Goal: Task Accomplishment & Management: Manage account settings

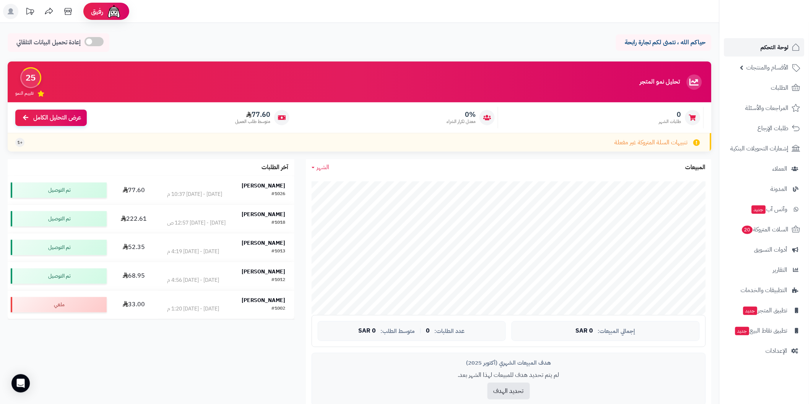
click at [776, 44] on span "لوحة التحكم" at bounding box center [775, 47] width 28 height 11
click at [774, 87] on span "الطلبات" at bounding box center [780, 88] width 18 height 11
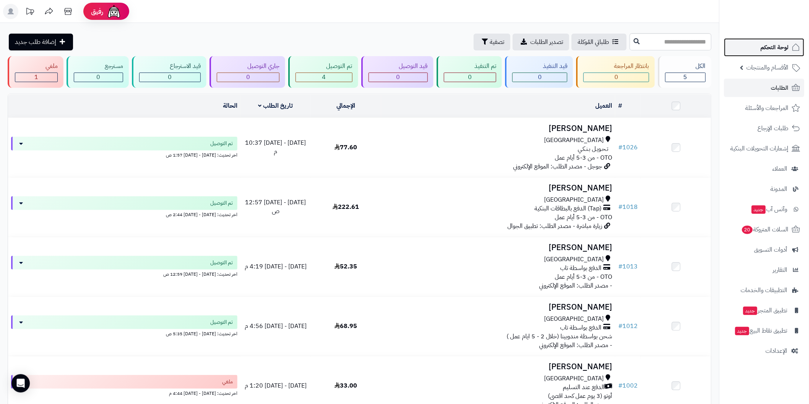
click at [776, 44] on span "لوحة التحكم" at bounding box center [775, 47] width 28 height 11
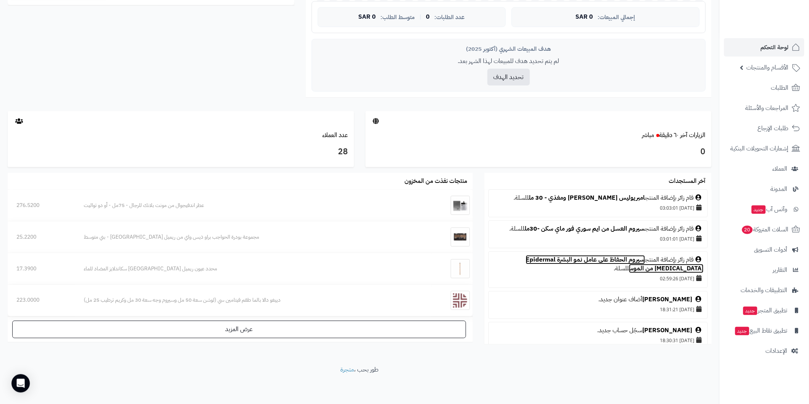
click at [583, 262] on link "سيروم الحفاظ على عامل نمو البشرة Epidermal [MEDICAL_DATA] من الموس" at bounding box center [615, 264] width 178 height 18
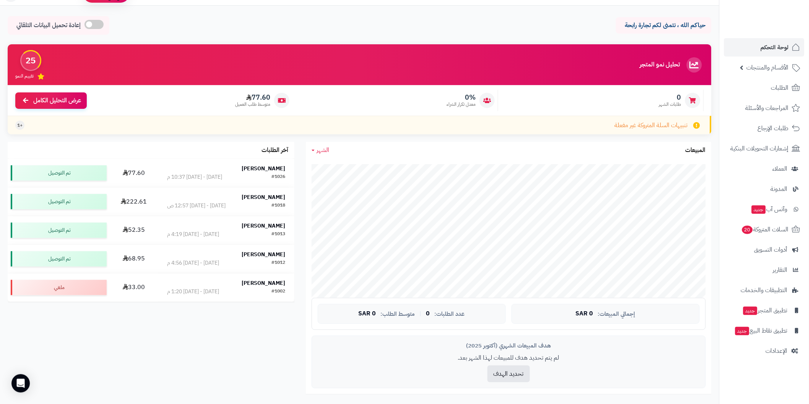
scroll to position [17, 0]
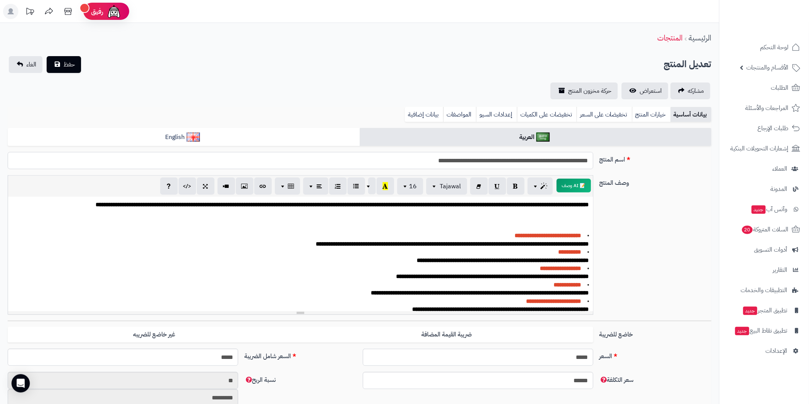
drag, startPoint x: 411, startPoint y: 161, endPoint x: 590, endPoint y: 159, distance: 178.5
click at [590, 159] on input "**********" at bounding box center [300, 160] width 585 height 17
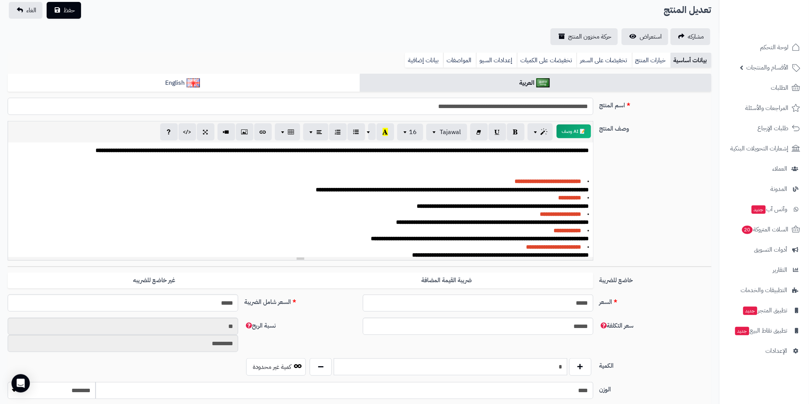
scroll to position [170, 0]
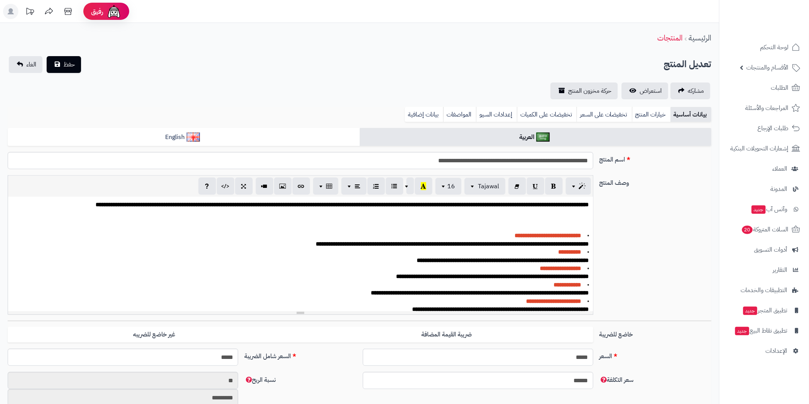
scroll to position [78, 0]
drag, startPoint x: 402, startPoint y: 157, endPoint x: 592, endPoint y: 156, distance: 190.7
click at [592, 156] on input "**********" at bounding box center [300, 160] width 585 height 17
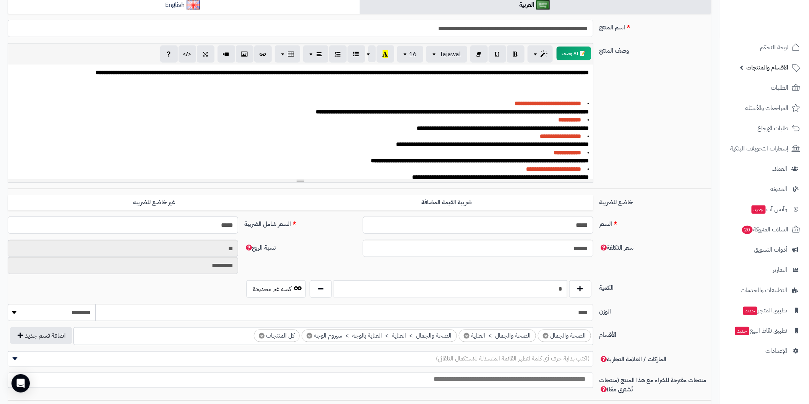
scroll to position [85, 0]
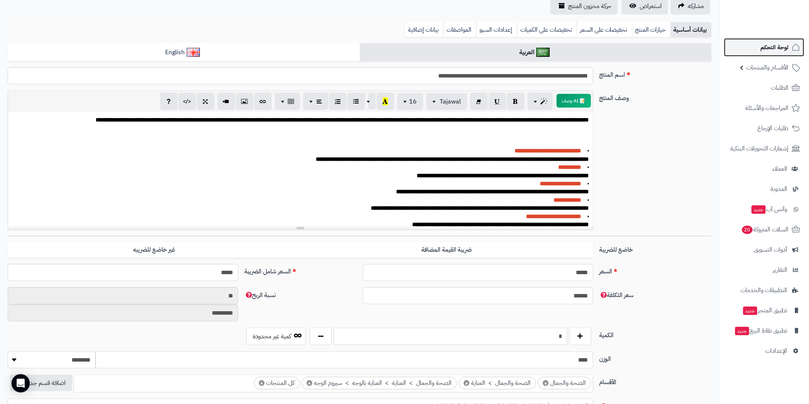
click at [766, 47] on span "لوحة التحكم" at bounding box center [775, 47] width 28 height 11
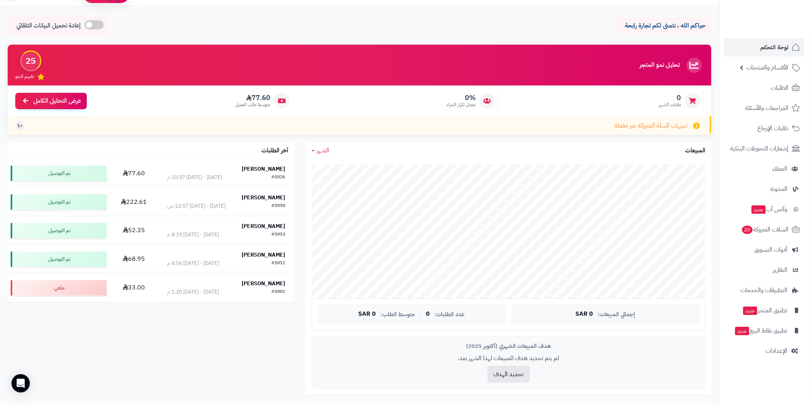
scroll to position [17, 0]
click at [762, 44] on span "لوحة التحكم" at bounding box center [775, 47] width 28 height 11
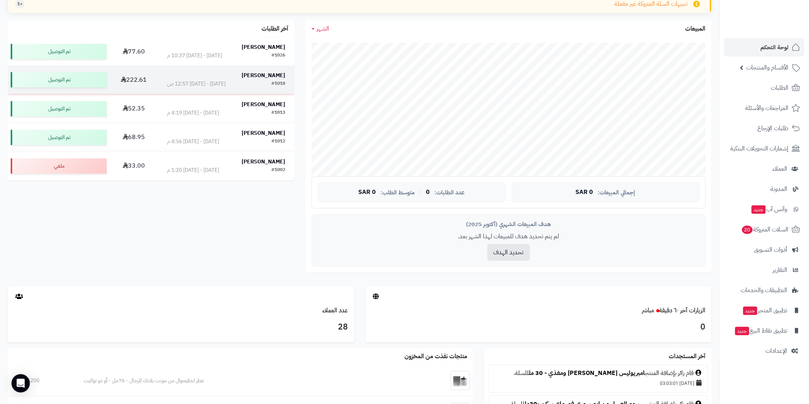
scroll to position [85, 0]
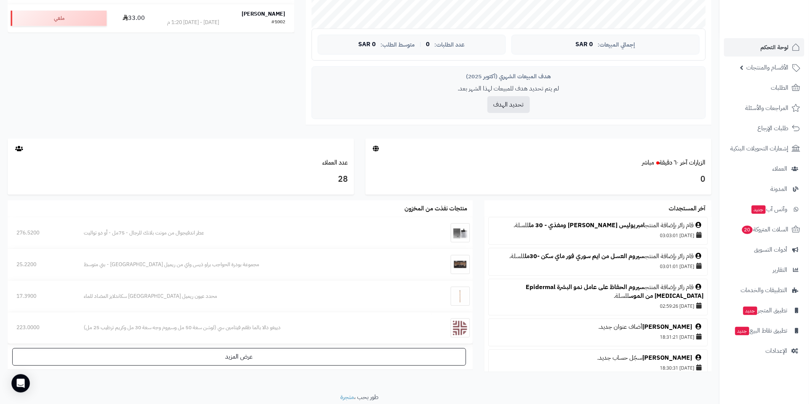
scroll to position [297, 0]
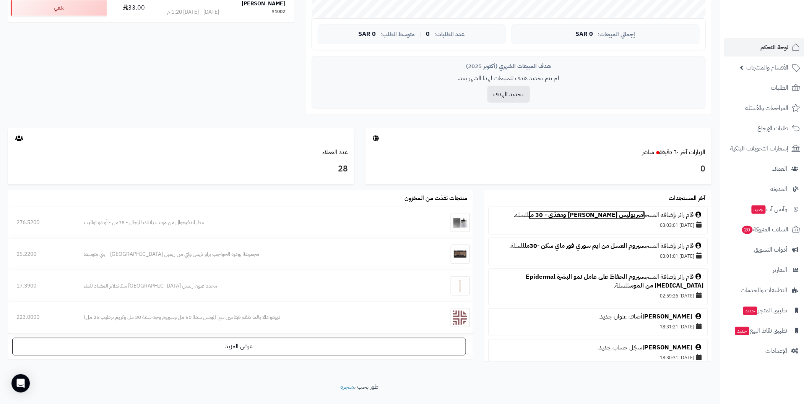
click at [594, 217] on link "امبريوليس [PERSON_NAME] ومغذي - 30 مل" at bounding box center [587, 215] width 116 height 9
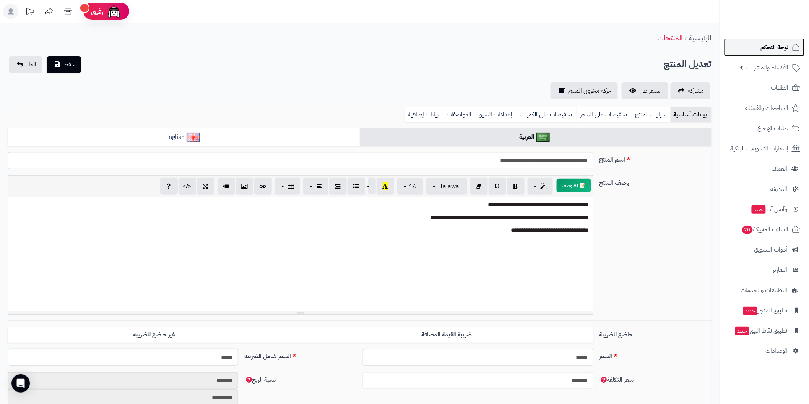
click at [774, 42] on span "لوحة التحكم" at bounding box center [775, 47] width 28 height 11
